Goal: Information Seeking & Learning: Learn about a topic

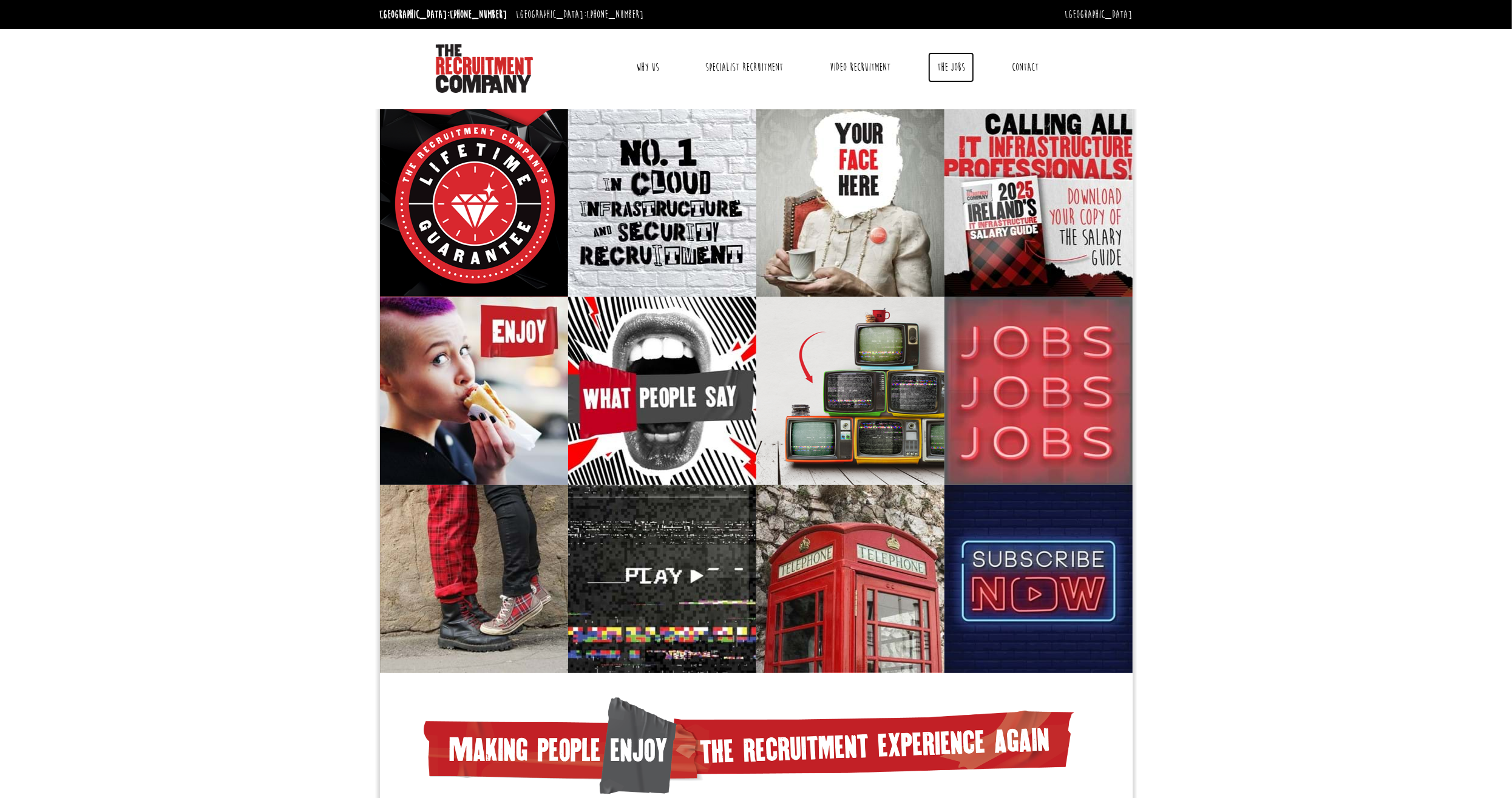
click at [961, 62] on link "The Jobs" at bounding box center [951, 67] width 46 height 30
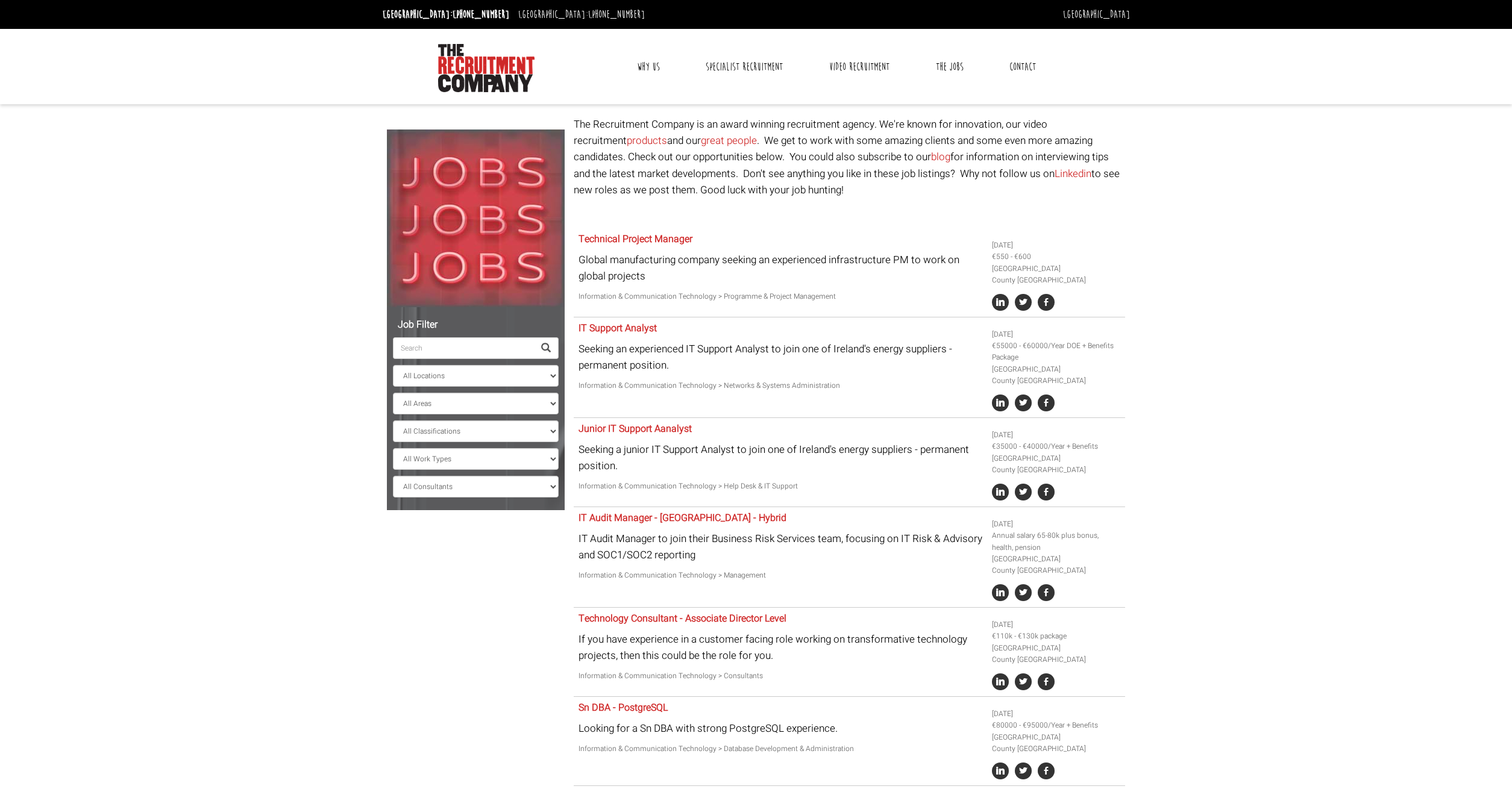
select select "[GEOGRAPHIC_DATA]"
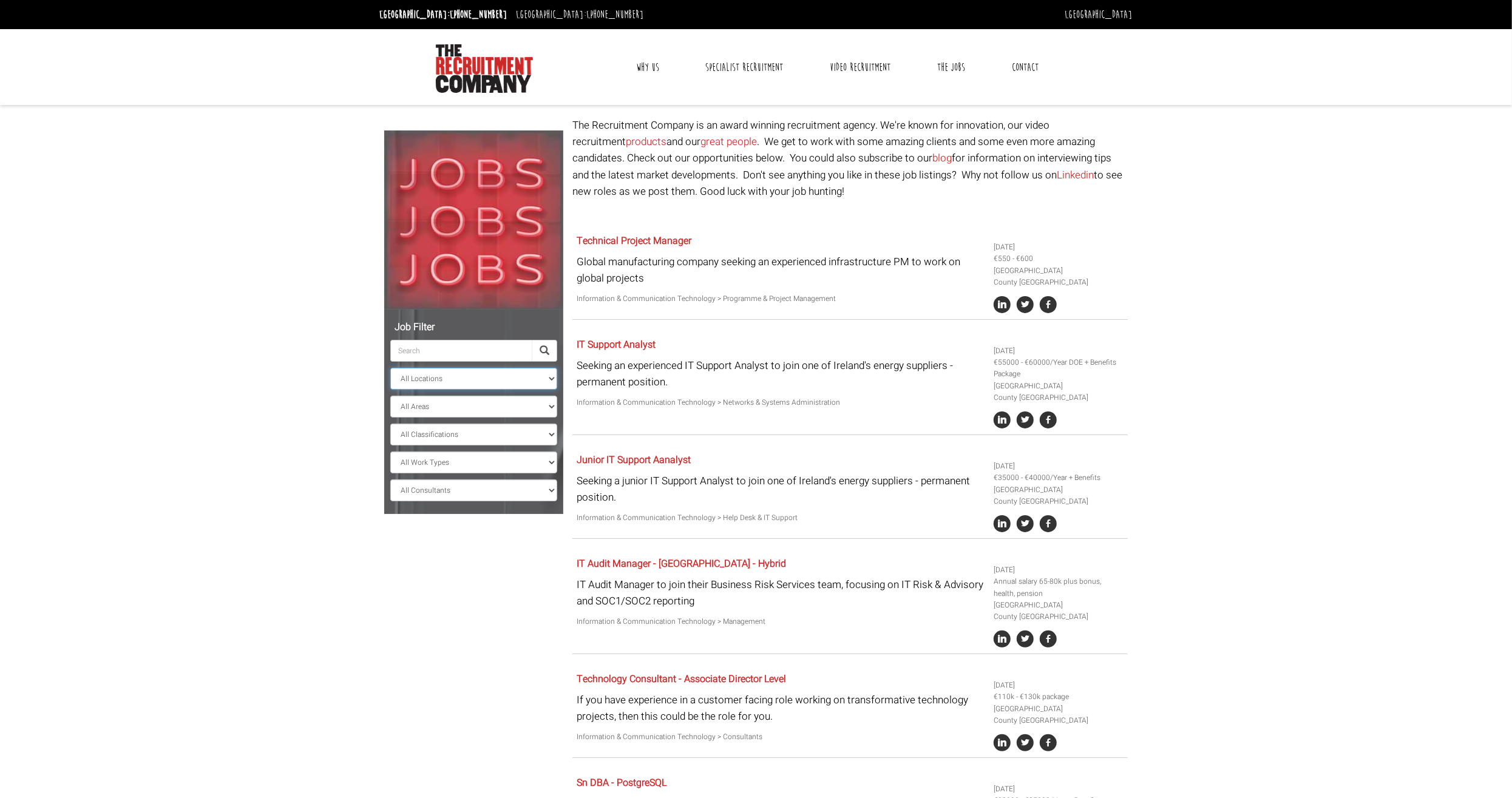
click at [390, 368] on select "All Locations [GEOGRAPHIC_DATA] [GEOGRAPHIC_DATA] [GEOGRAPHIC_DATA] [GEOGRAPHIC…" at bounding box center [473, 379] width 167 height 22
click at [550, 381] on select "All Locations [GEOGRAPHIC_DATA] [GEOGRAPHIC_DATA] [GEOGRAPHIC_DATA] [GEOGRAPHIC…" at bounding box center [473, 379] width 167 height 22
click at [390, 395] on select "All Areas County [GEOGRAPHIC_DATA] [GEOGRAPHIC_DATA]" at bounding box center [473, 406] width 167 height 22
select select "County [GEOGRAPHIC_DATA]"
click option "County [GEOGRAPHIC_DATA]" at bounding box center [0, 0] width 0 height 0
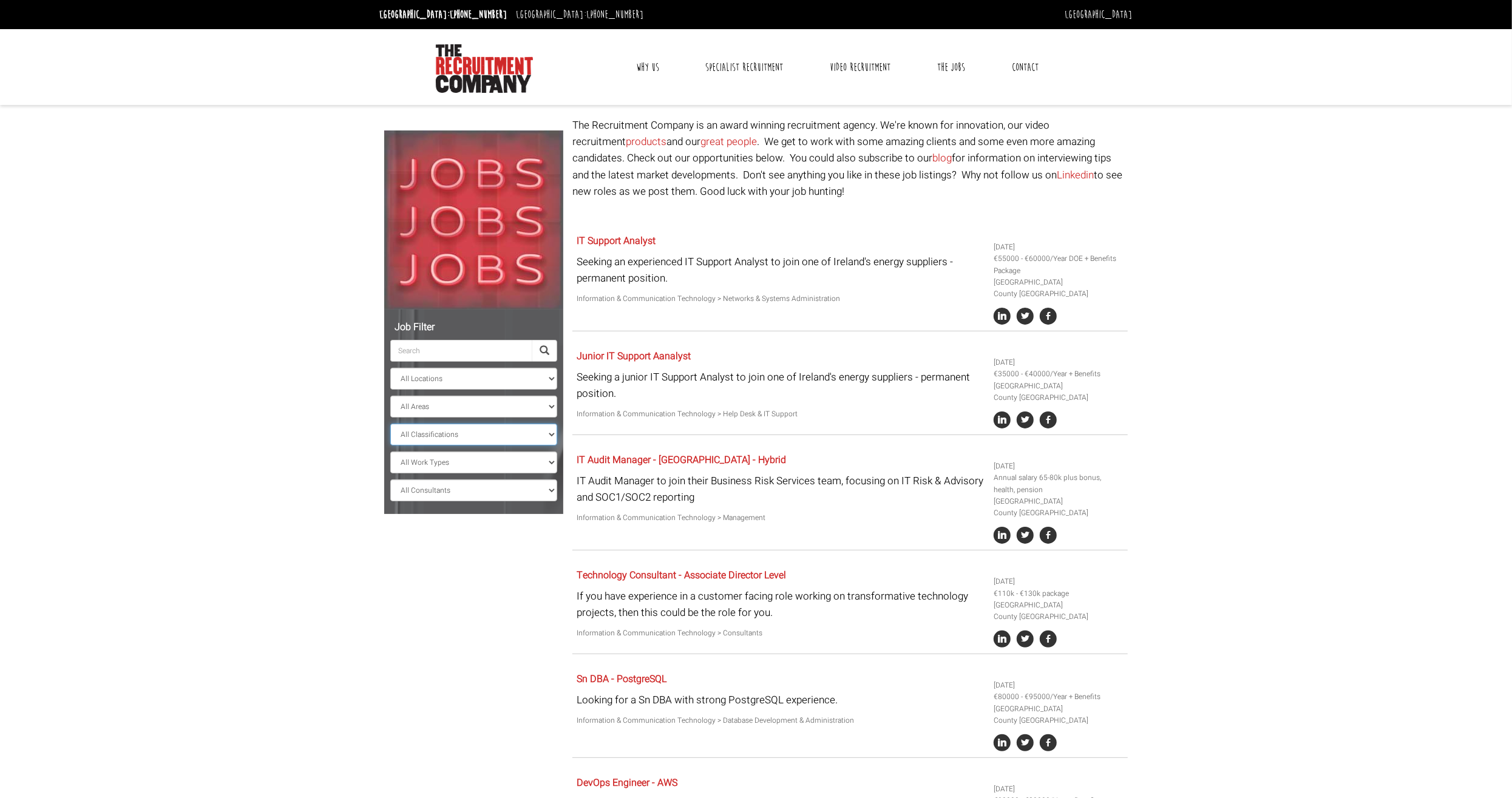
click at [390, 424] on select "All Classifications Banking & Financial Services Information & Communication Te…" at bounding box center [473, 435] width 167 height 22
select select "Information & Communication Technology"
click option "Information & Communication Technology" at bounding box center [0, 0] width 0 height 0
click at [390, 451] on select "All Work Types Full Time Part Time Casual Contract / Temp" at bounding box center [473, 462] width 167 height 22
select select "Full Time"
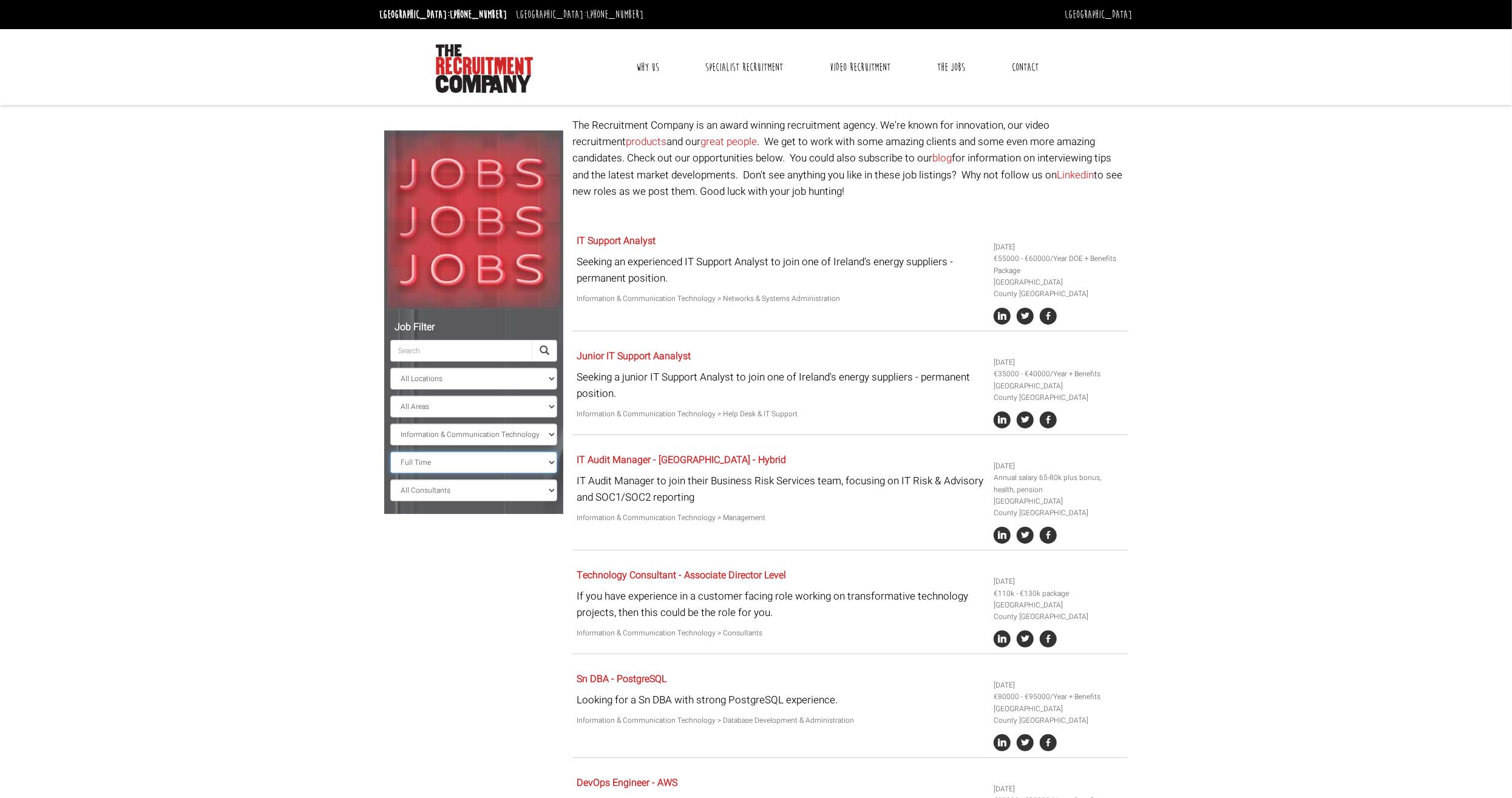
click option "Full Time" at bounding box center [0, 0] width 0 height 0
click at [390, 480] on select "All Consultants [PERSON_NAME] - Infrastructure, Cloud & DevOps, Contract [PERSO…" at bounding box center [473, 491] width 167 height 22
select select "[PERSON_NAME] [PERSON_NAME]"
click option "[PERSON_NAME] - Cyber Security Recruiter, Permanent" at bounding box center [0, 0] width 0 height 0
select select "? string:County [GEOGRAPHIC_DATA] ?"
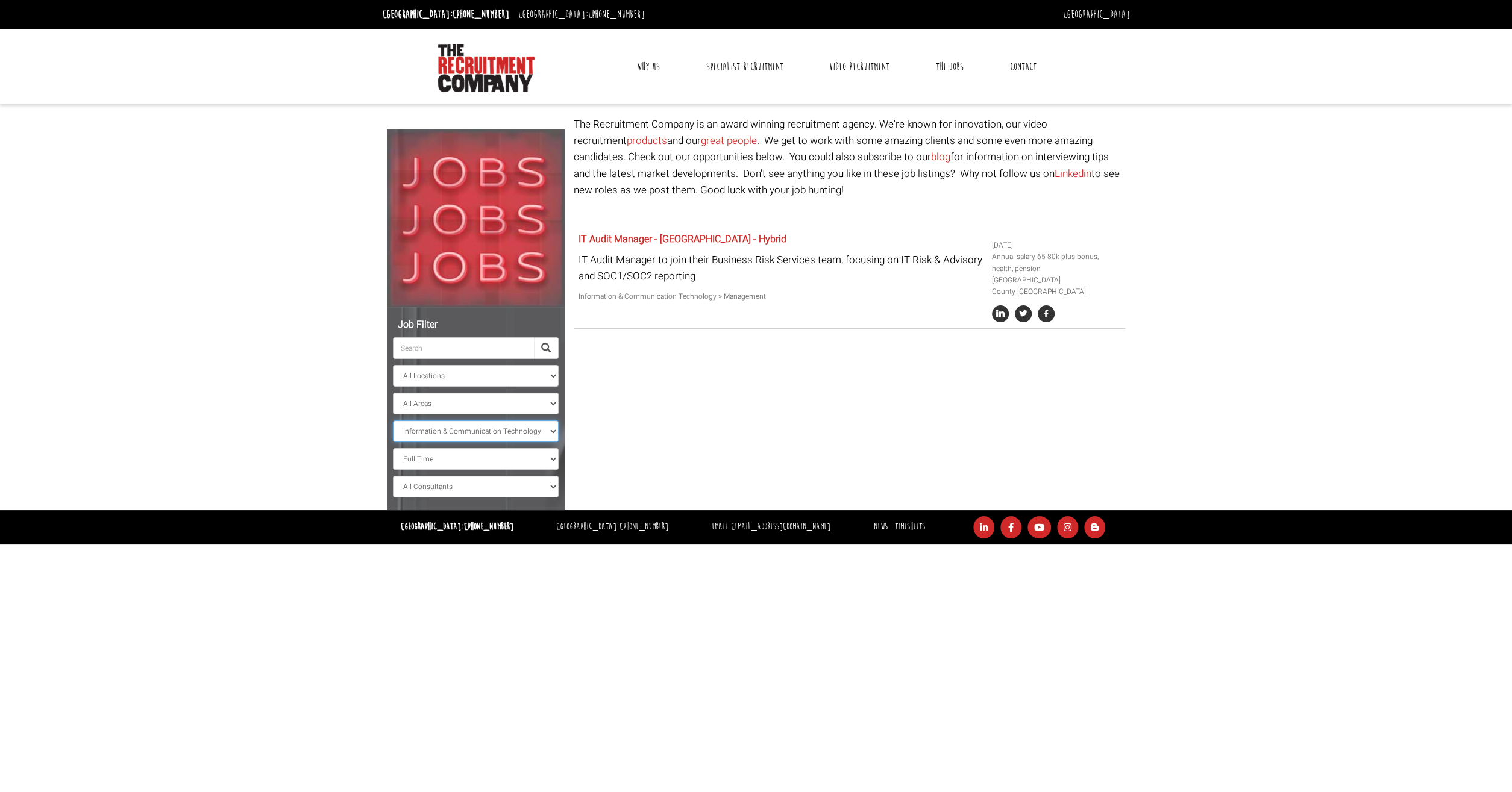
click at [393, 421] on select "All Classifications Banking & Financial Services Information & Communication Te…" at bounding box center [475, 431] width 165 height 22
select select
click option "All Classifications" at bounding box center [0, 0] width 0 height 0
click at [393, 448] on select "All Work Types Full Time Part Time Casual Contract / Temp" at bounding box center [475, 459] width 165 height 22
select select
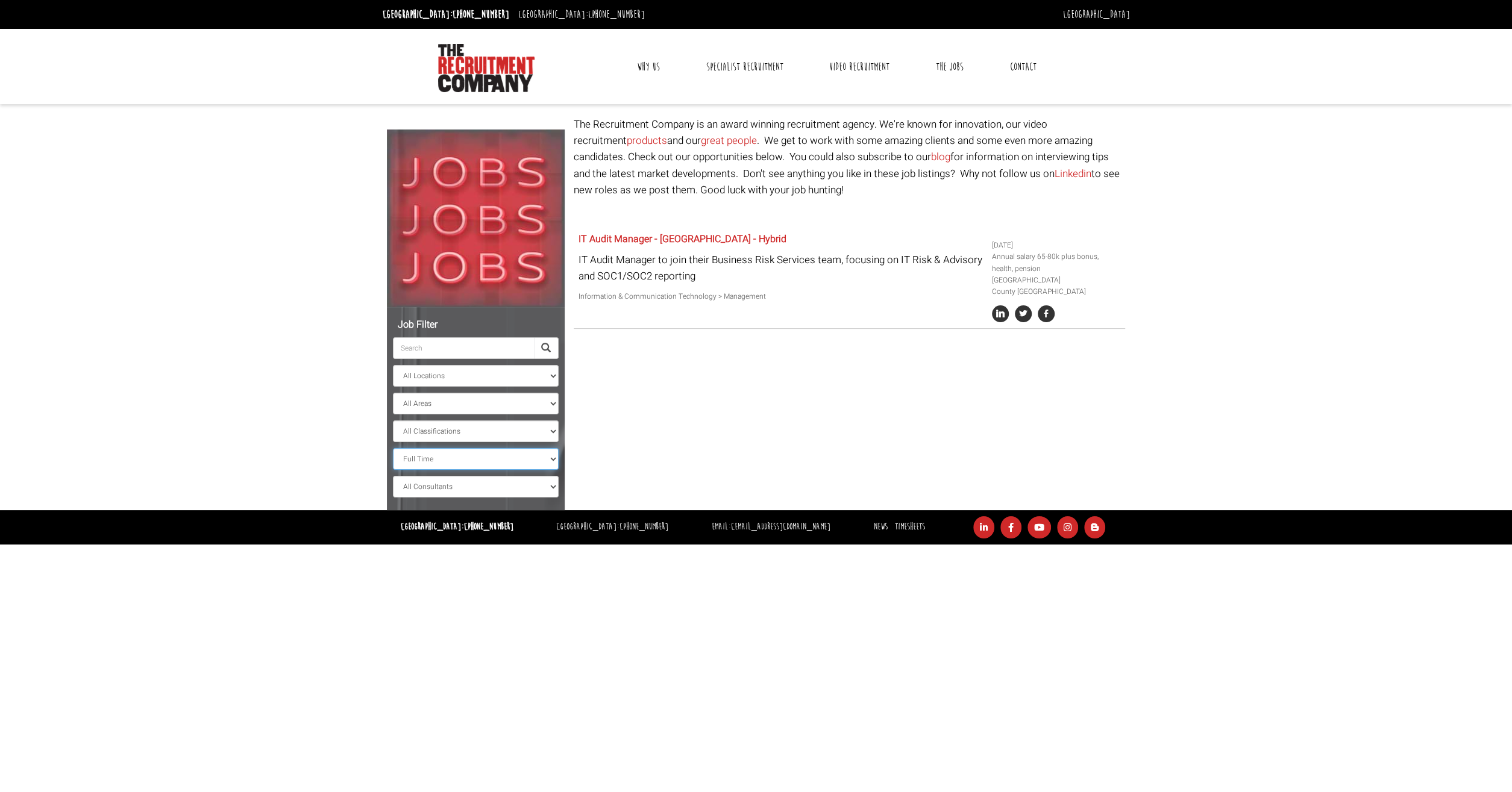
click option "All Work Types" at bounding box center [0, 0] width 0 height 0
click at [393, 476] on select "All Consultants [PERSON_NAME] - Infrastructure, Cloud & DevOps, Contract [PERSO…" at bounding box center [475, 487] width 165 height 22
select select
click option "All Consultants" at bounding box center [0, 0] width 0 height 0
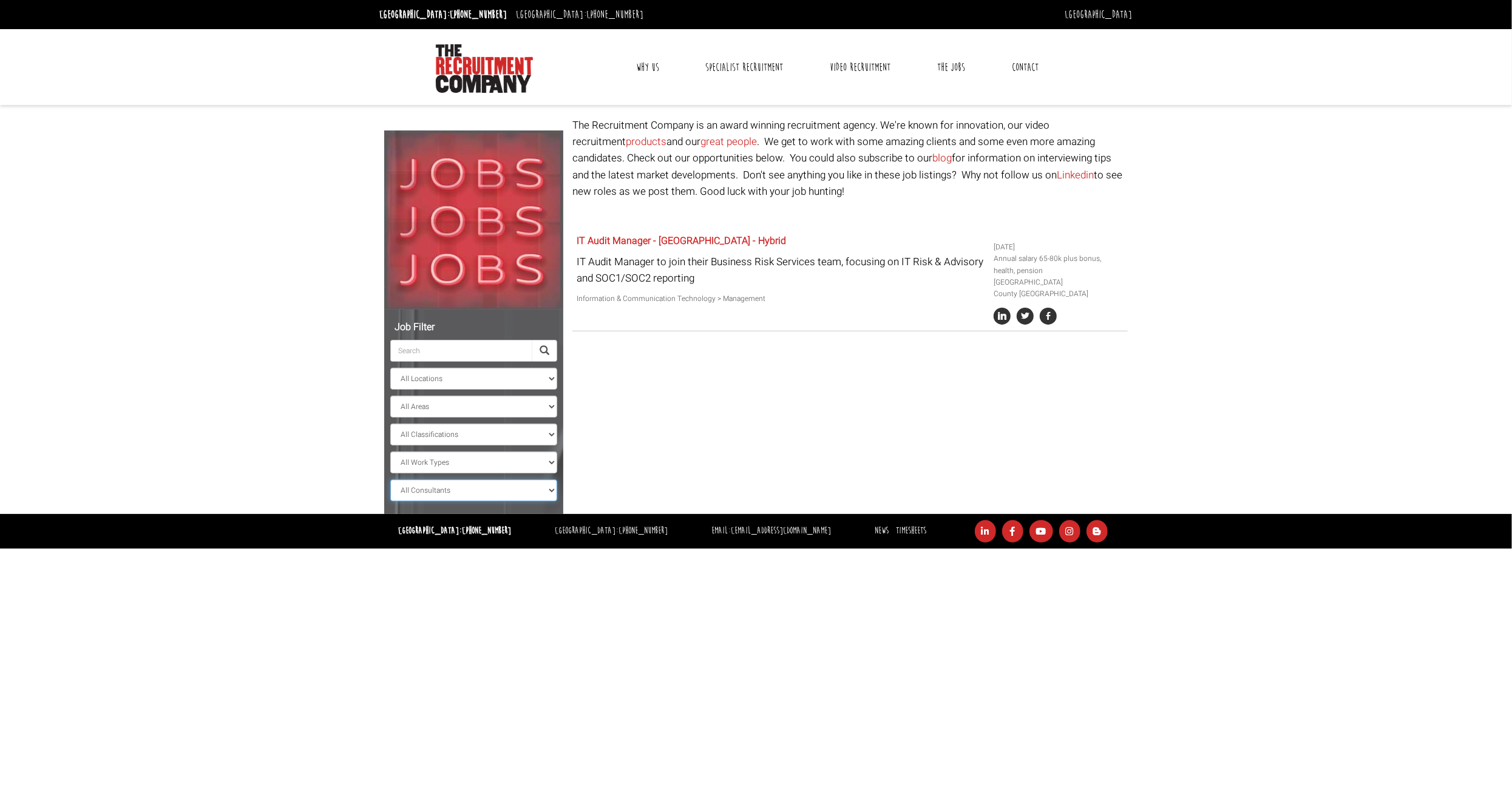
select select "? string:County [GEOGRAPHIC_DATA] ?"
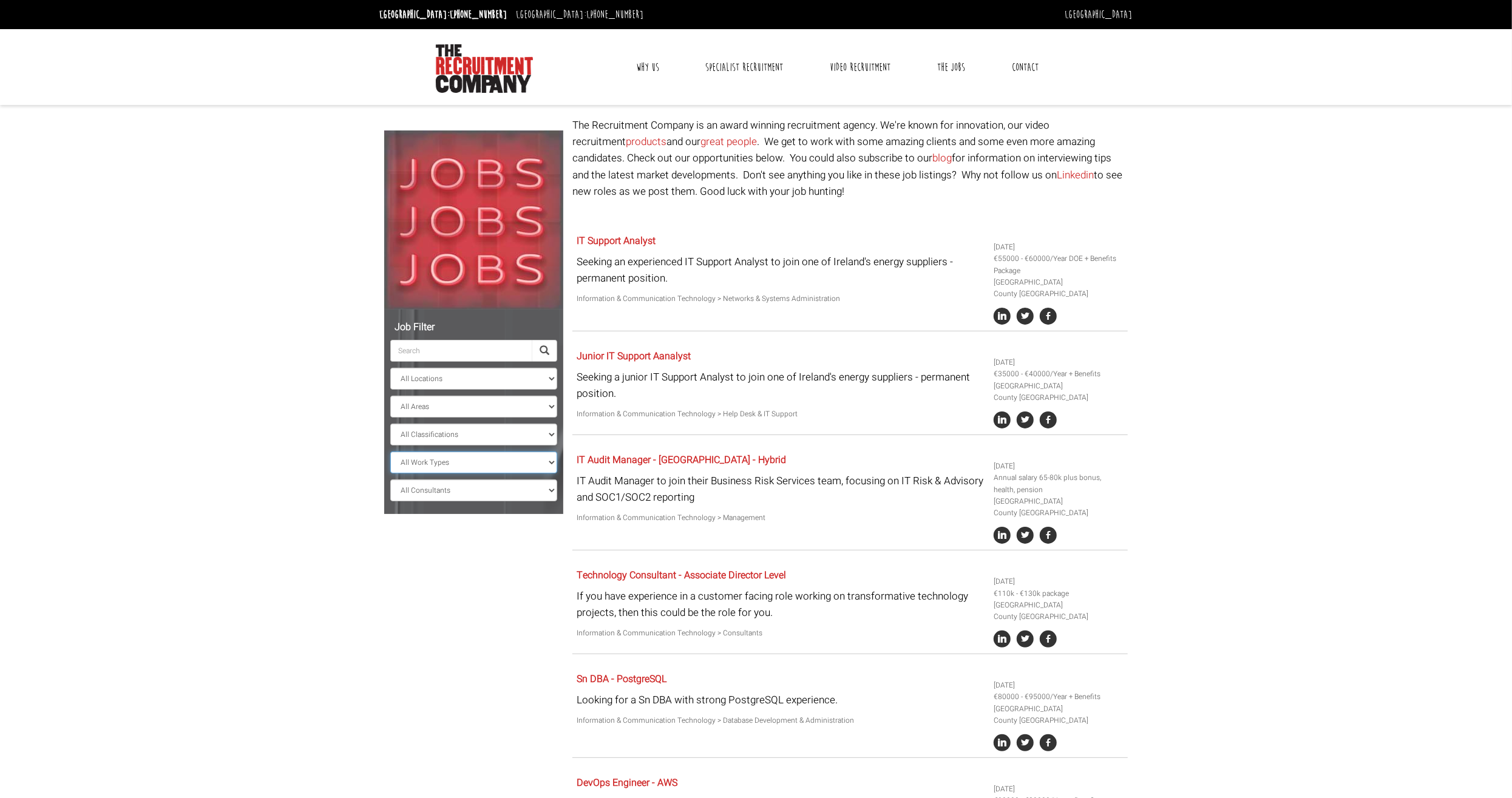
click at [390, 451] on select "All Work Types Full Time Part Time Casual Contract / Temp" at bounding box center [473, 462] width 167 height 22
click at [548, 461] on select "All Work Types Full Time Part Time Casual Contract / Temp" at bounding box center [473, 462] width 167 height 22
click at [390, 424] on select "All Classifications Banking & Financial Services Information & Communication Te…" at bounding box center [473, 435] width 167 height 22
select select "Information & Communication Technology"
click option "Information & Communication Technology" at bounding box center [0, 0] width 0 height 0
